Goal: Task Accomplishment & Management: Manage account settings

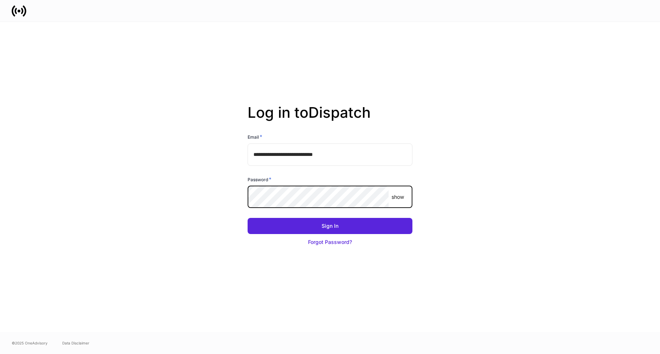
click at [248, 218] on button "Sign In" at bounding box center [330, 226] width 165 height 16
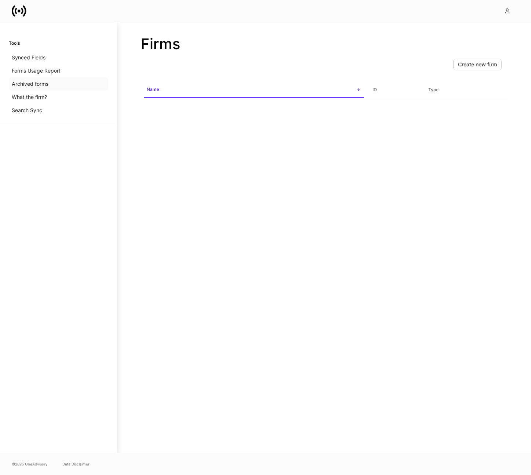
click at [58, 78] on div "Archived forms" at bounding box center [58, 83] width 99 height 13
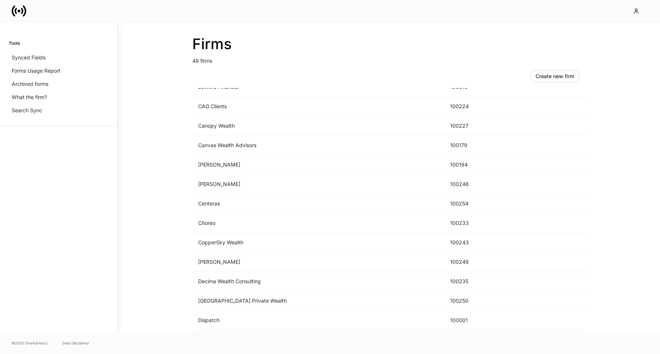
scroll to position [192, 0]
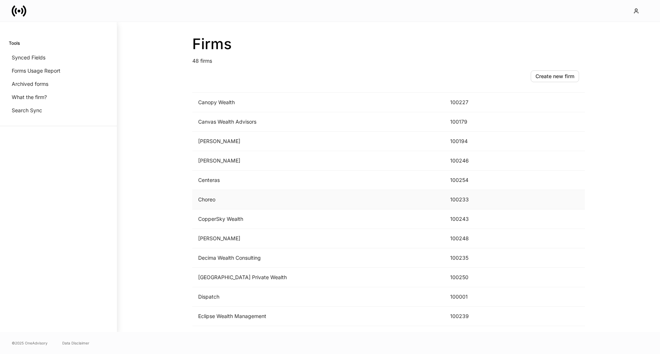
click at [261, 198] on td "Choreo" at bounding box center [318, 199] width 252 height 19
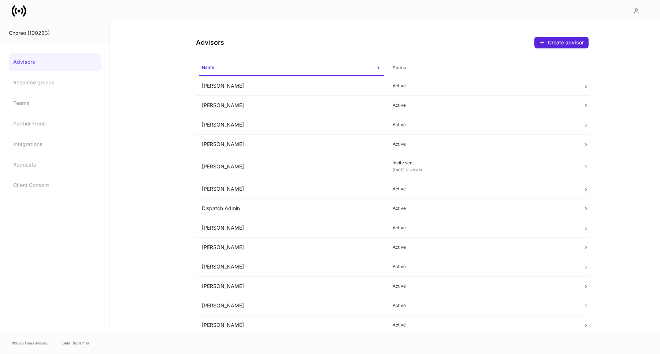
click at [32, 32] on div "Choreo (100233)" at bounding box center [55, 32] width 92 height 7
copy div "100233"
click at [244, 91] on td "Allison Hamann" at bounding box center [291, 85] width 191 height 19
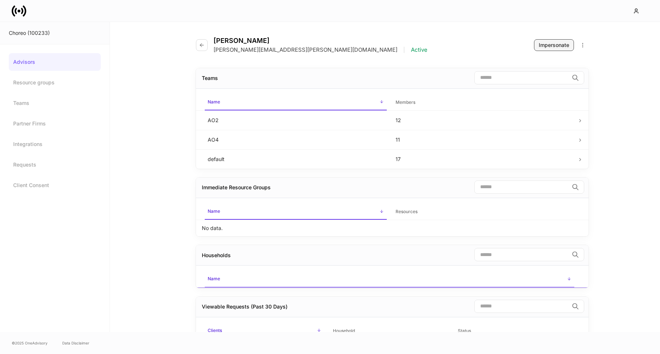
click at [563, 49] on button "Impersonate" at bounding box center [554, 45] width 40 height 12
